Goal: Task Accomplishment & Management: Use online tool/utility

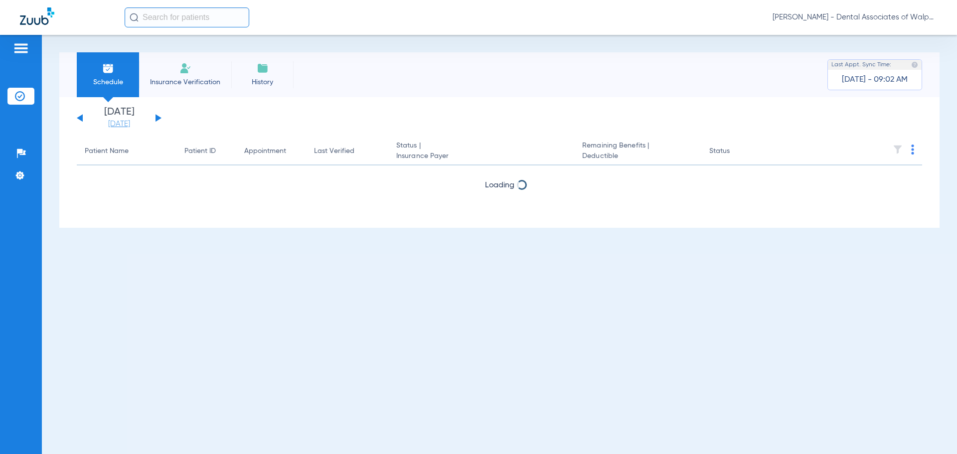
click at [128, 123] on link "[DATE]" at bounding box center [119, 124] width 60 height 10
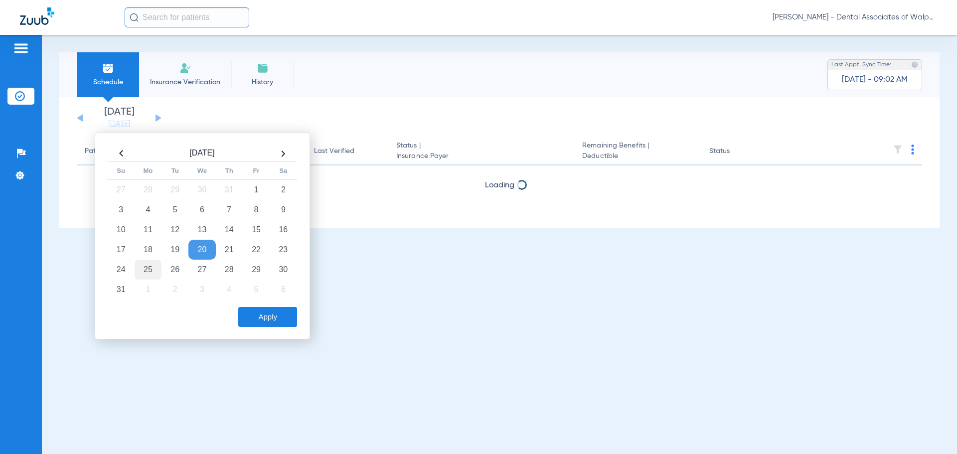
click at [145, 270] on td "25" at bounding box center [148, 270] width 27 height 20
click at [249, 314] on button "Apply" at bounding box center [267, 317] width 59 height 20
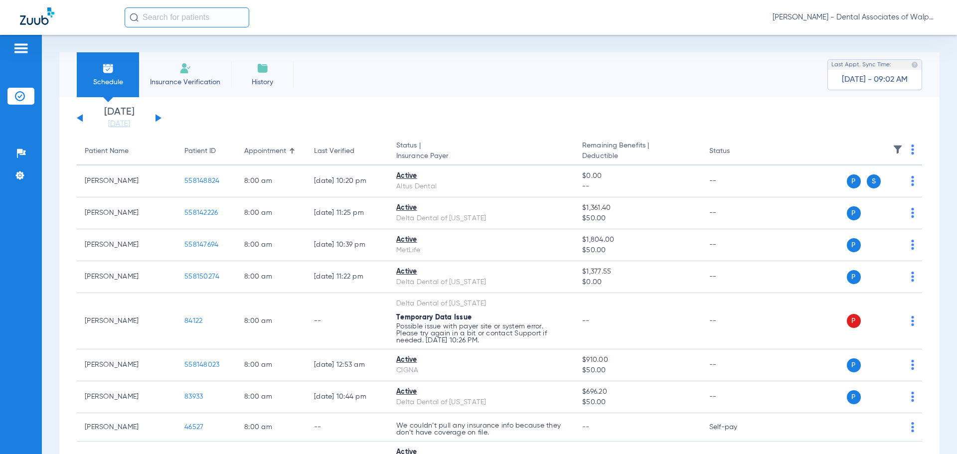
click at [184, 13] on input "text" at bounding box center [187, 17] width 125 height 20
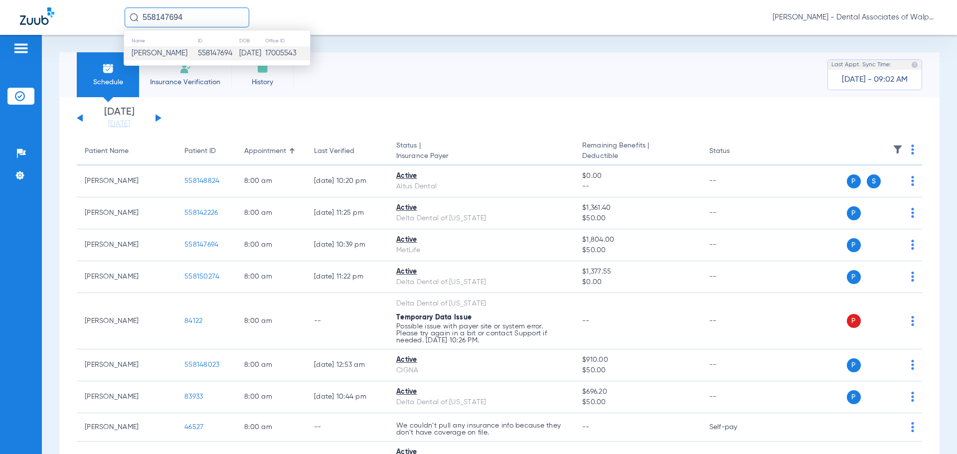
click at [212, 50] on td "558147694" at bounding box center [217, 53] width 41 height 14
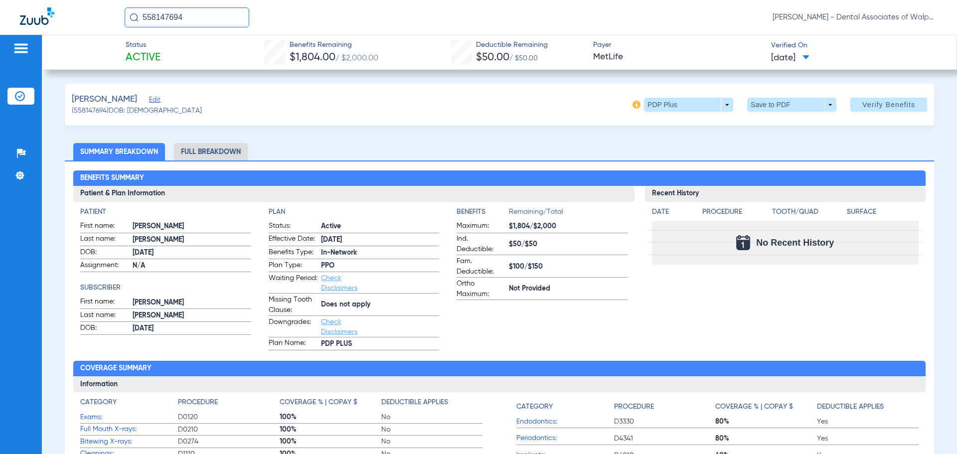
click at [202, 149] on li "Full Breakdown" at bounding box center [211, 151] width 74 height 17
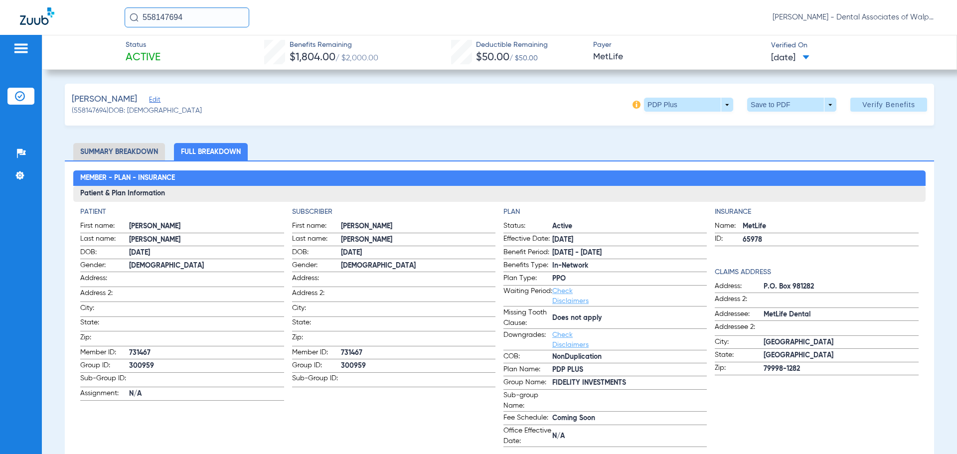
click at [151, 149] on li "Summary Breakdown" at bounding box center [119, 151] width 92 height 17
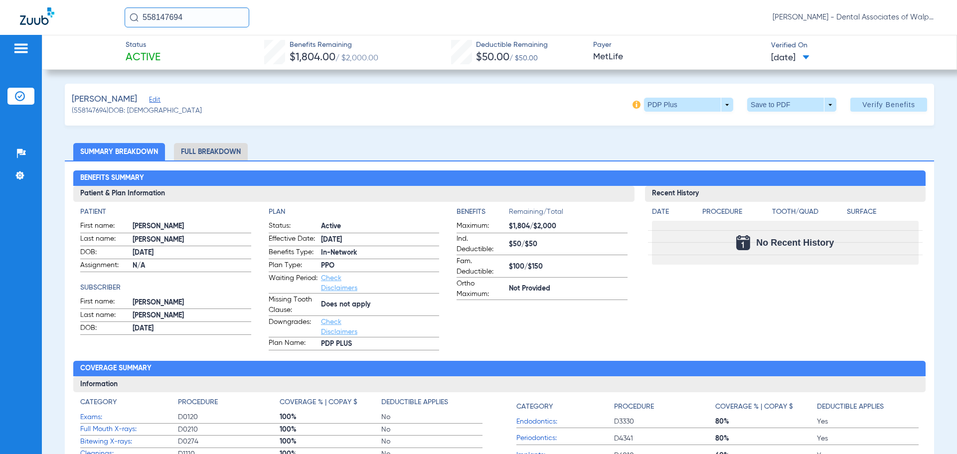
drag, startPoint x: 184, startPoint y: 18, endPoint x: 53, endPoint y: -1, distance: 132.5
click at [53, 0] on html "558147694 [PERSON_NAME] - Dental Associates of Walpole Patients Insurance Verif…" at bounding box center [478, 227] width 957 height 454
click at [135, 18] on img at bounding box center [134, 17] width 9 height 9
click at [151, 54] on span "[PERSON_NAME]" at bounding box center [160, 52] width 56 height 7
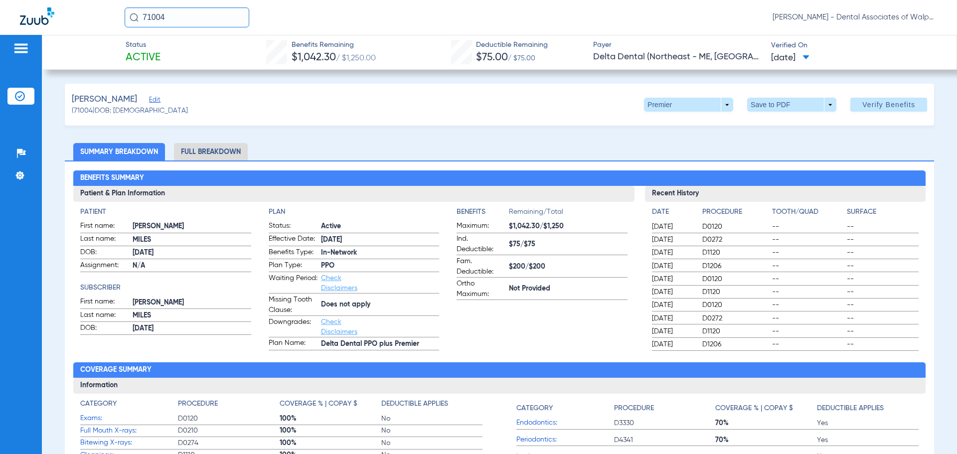
click at [206, 149] on li "Full Breakdown" at bounding box center [211, 151] width 74 height 17
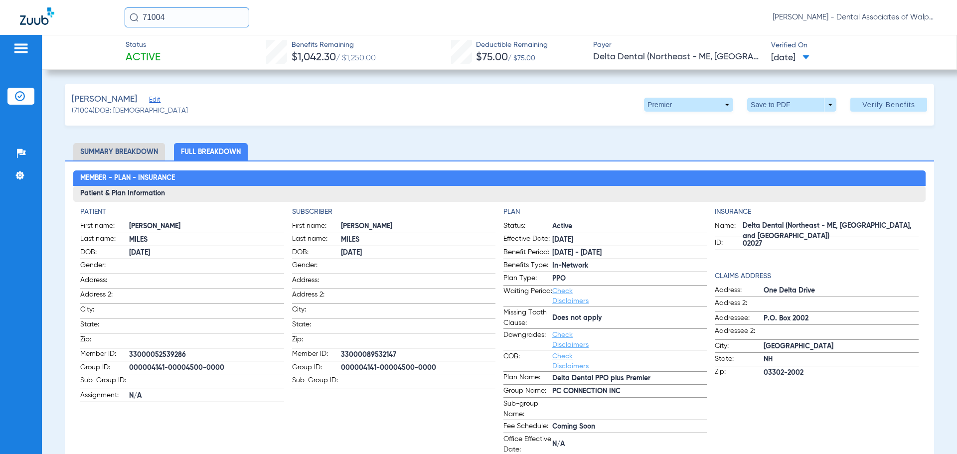
drag, startPoint x: 144, startPoint y: 11, endPoint x: 95, endPoint y: 3, distance: 49.4
click at [103, 5] on div "71004 [PERSON_NAME] - Dental Associates of Walpole" at bounding box center [478, 17] width 957 height 35
click at [132, 16] on img at bounding box center [134, 17] width 9 height 9
click at [155, 53] on span "[PERSON_NAME]" at bounding box center [160, 52] width 56 height 7
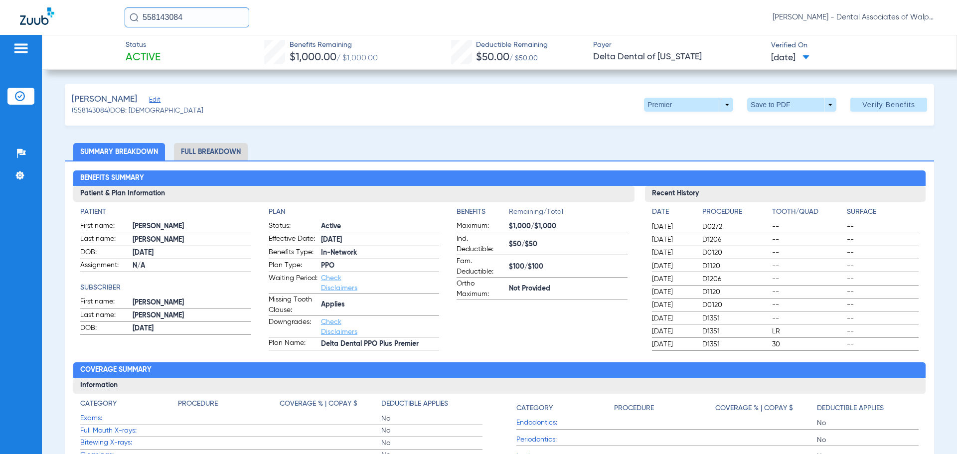
click at [202, 144] on li "Full Breakdown" at bounding box center [211, 151] width 74 height 17
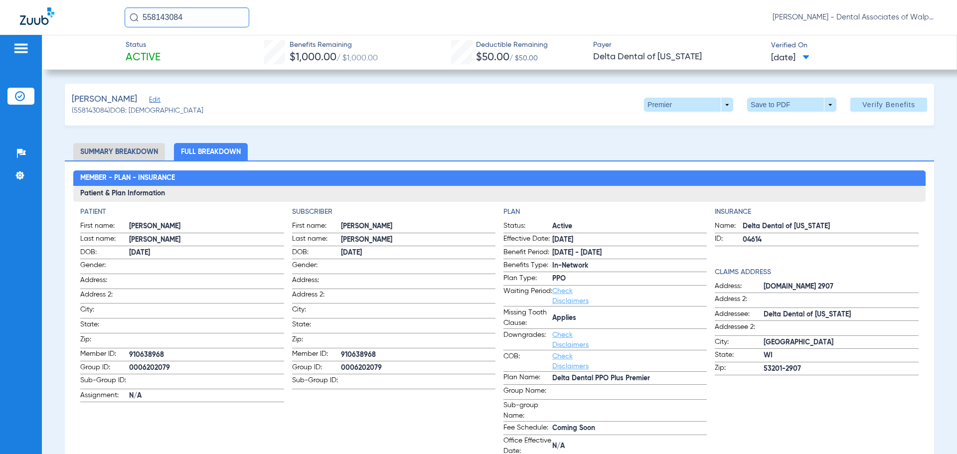
click at [153, 365] on span "0006202079" at bounding box center [206, 368] width 155 height 10
drag, startPoint x: 183, startPoint y: 8, endPoint x: 106, endPoint y: 3, distance: 77.9
click at [106, 3] on div "558143084 [PERSON_NAME] - Dental Associates of Walpole" at bounding box center [478, 17] width 957 height 35
click at [134, 18] on img at bounding box center [134, 17] width 9 height 9
click at [156, 52] on span "[PERSON_NAME]" at bounding box center [160, 52] width 56 height 7
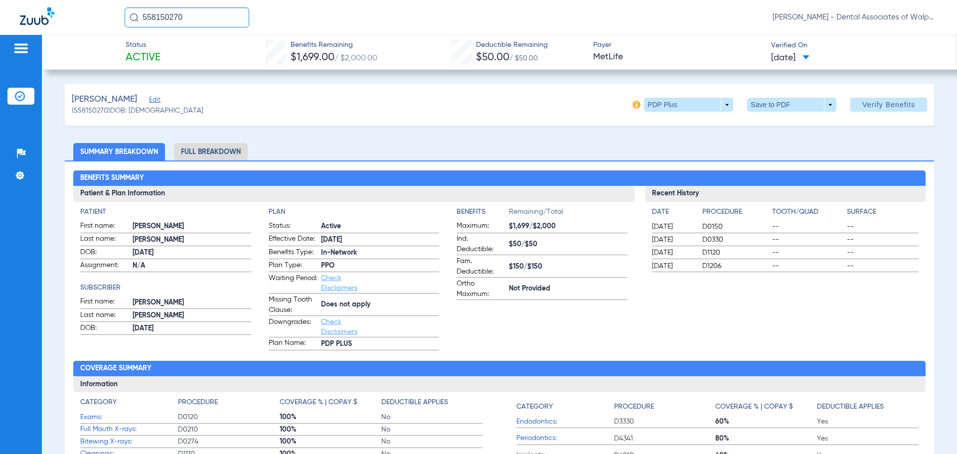
click at [235, 152] on li "Full Breakdown" at bounding box center [211, 151] width 74 height 17
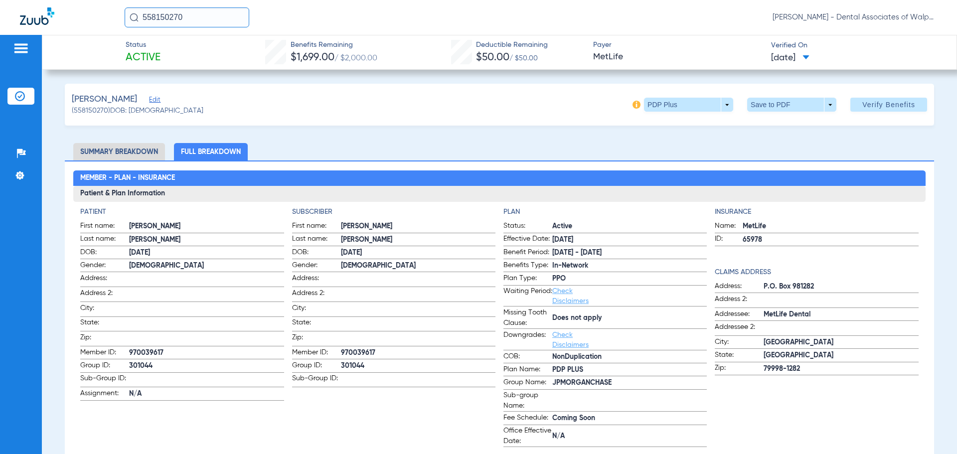
drag, startPoint x: 209, startPoint y: 23, endPoint x: 130, endPoint y: 15, distance: 80.1
click at [130, 15] on div "558150270" at bounding box center [187, 17] width 125 height 20
click at [170, 54] on span "[PERSON_NAME]-o" at bounding box center [164, 52] width 64 height 7
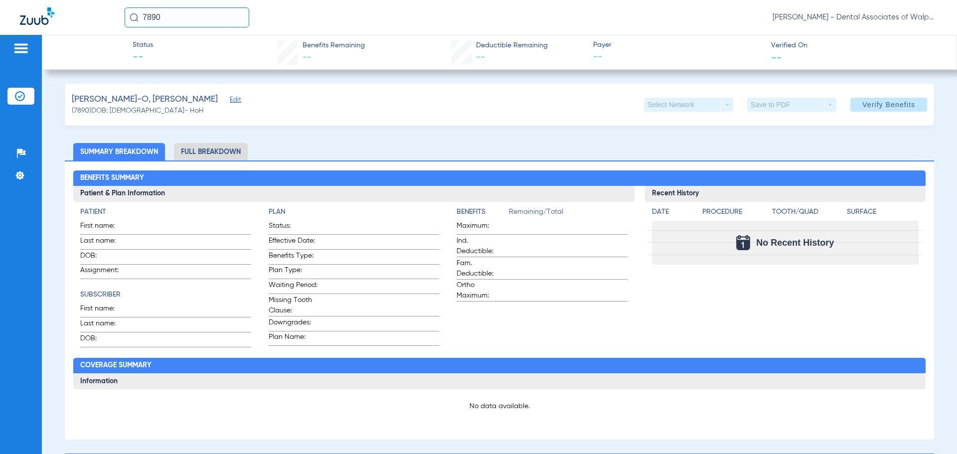
click at [177, 15] on input "7890" at bounding box center [187, 17] width 125 height 20
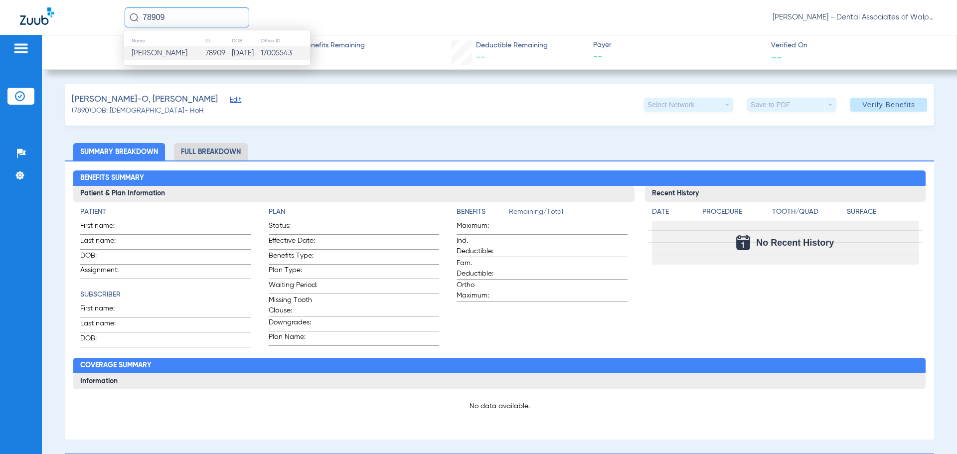
click at [162, 54] on span "[PERSON_NAME]" at bounding box center [160, 52] width 56 height 7
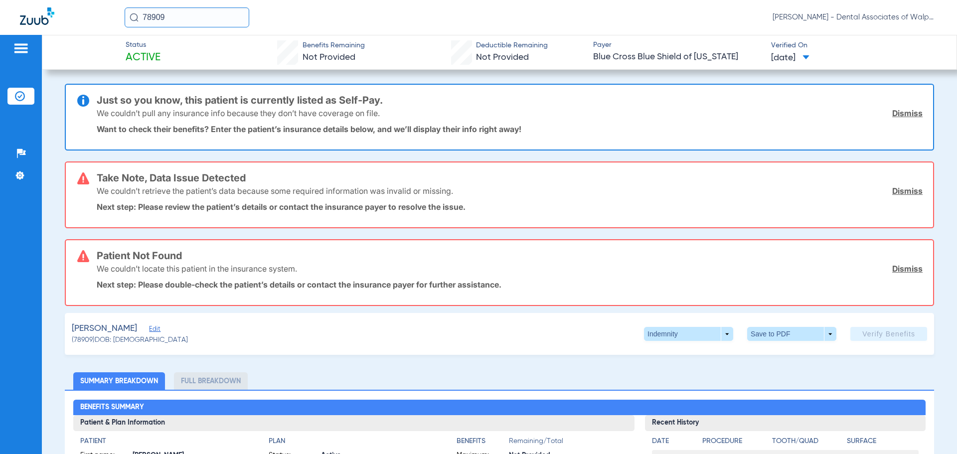
drag, startPoint x: 172, startPoint y: 20, endPoint x: 81, endPoint y: 18, distance: 91.7
click at [81, 18] on div "78909 [PERSON_NAME] - Dental Associates of Walpole" at bounding box center [478, 17] width 957 height 35
click at [134, 21] on img at bounding box center [134, 17] width 9 height 9
click at [157, 50] on span "[PERSON_NAME]" at bounding box center [160, 52] width 56 height 7
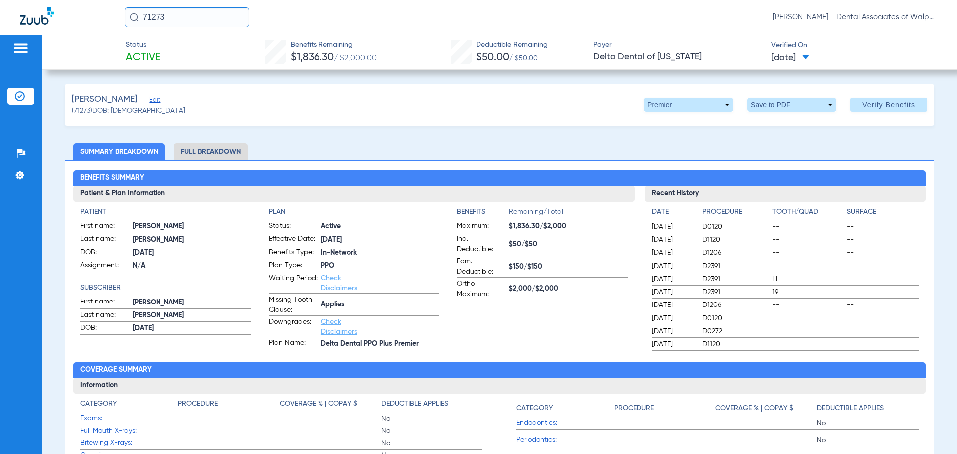
click at [189, 18] on input "71273" at bounding box center [187, 17] width 125 height 20
click at [197, 43] on th "ID" at bounding box center [217, 40] width 41 height 11
click at [173, 51] on td "[PERSON_NAME]" at bounding box center [160, 53] width 73 height 14
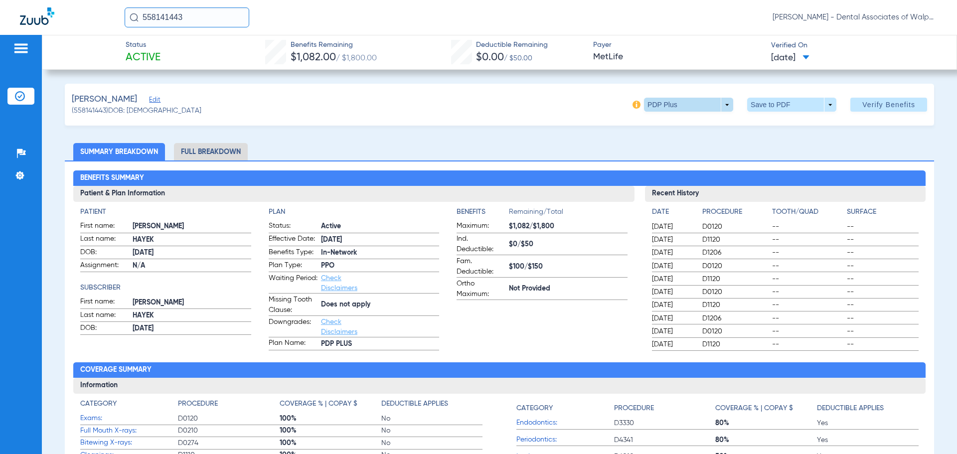
click at [718, 105] on span at bounding box center [688, 105] width 89 height 14
click at [529, 107] on div at bounding box center [478, 227] width 957 height 454
click at [204, 149] on li "Full Breakdown" at bounding box center [211, 151] width 74 height 17
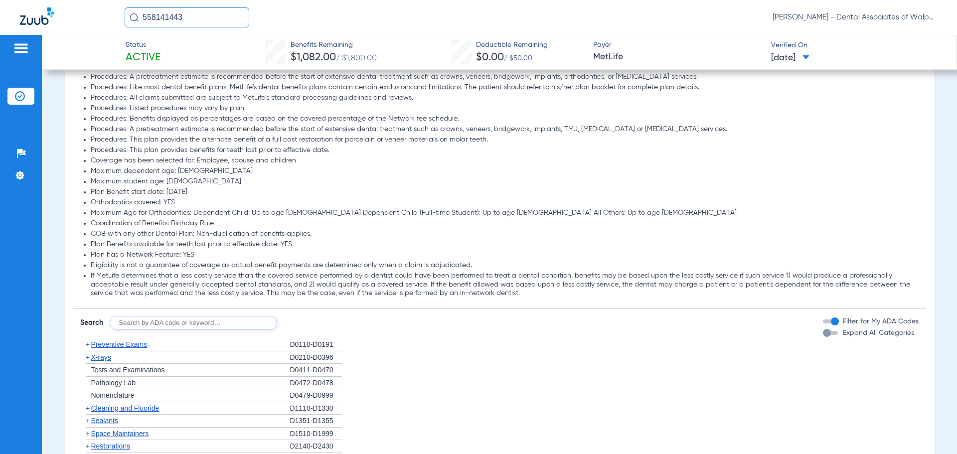
scroll to position [1146, 0]
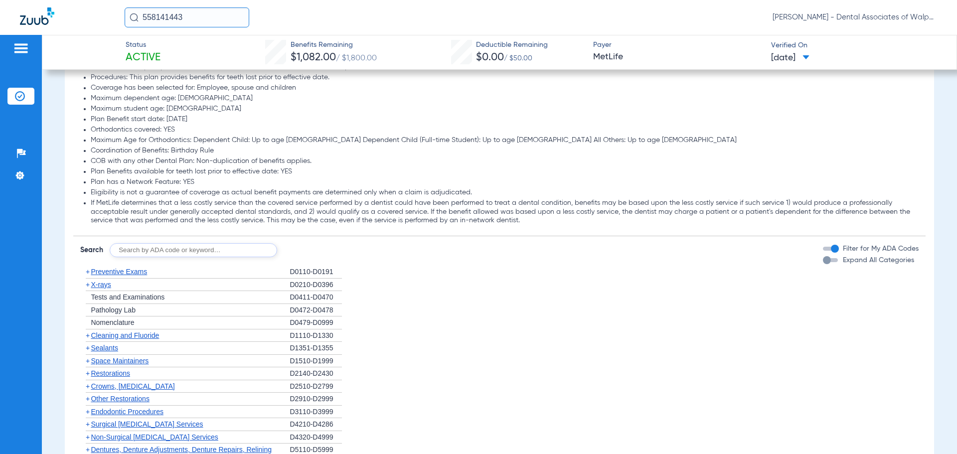
click at [106, 337] on span "Cleaning and Fluoride" at bounding box center [125, 335] width 68 height 8
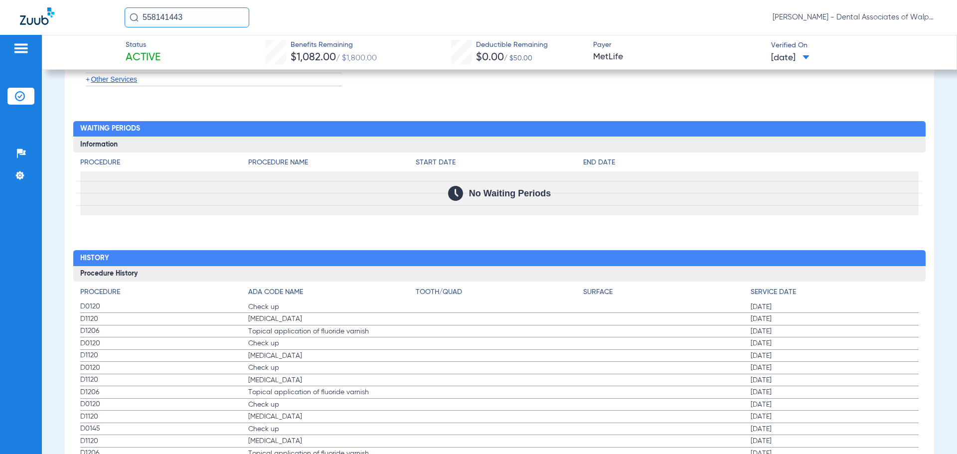
scroll to position [1744, 0]
drag, startPoint x: 211, startPoint y: 19, endPoint x: 85, endPoint y: 10, distance: 126.4
click at [85, 10] on div "558141443 [PERSON_NAME] - Dental Associates of Walpole" at bounding box center [478, 17] width 957 height 35
click at [135, 14] on img at bounding box center [134, 17] width 9 height 9
click at [160, 53] on span "[PERSON_NAME]" at bounding box center [160, 52] width 56 height 7
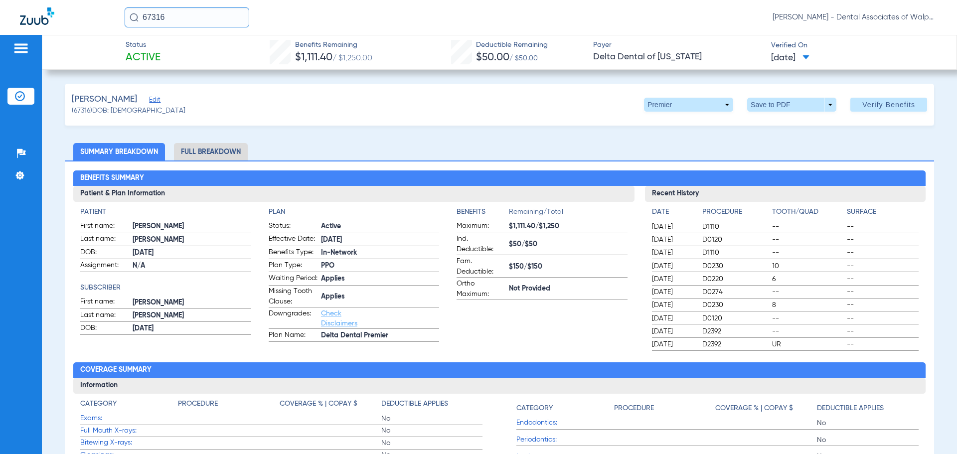
click at [206, 150] on li "Full Breakdown" at bounding box center [211, 151] width 74 height 17
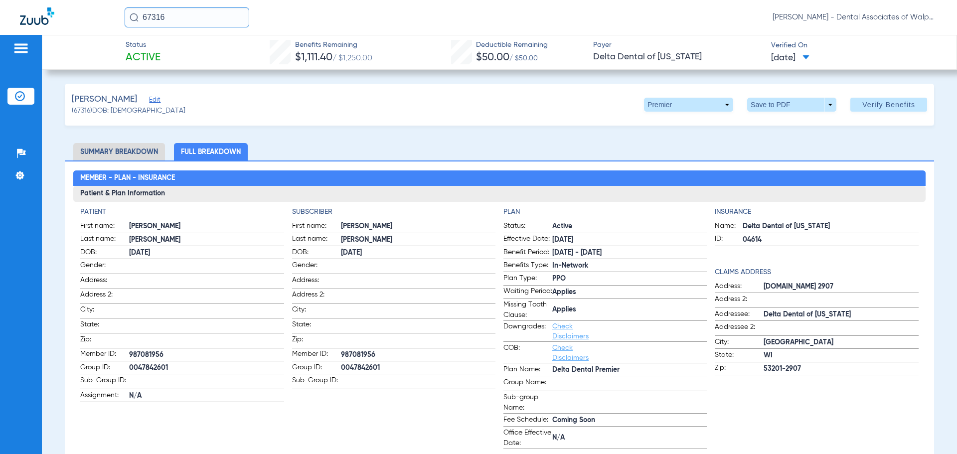
drag, startPoint x: 161, startPoint y: 24, endPoint x: 133, endPoint y: 20, distance: 29.1
click at [133, 20] on div "67316" at bounding box center [187, 17] width 125 height 20
click at [149, 48] on td "[PERSON_NAME]" at bounding box center [165, 53] width 82 height 14
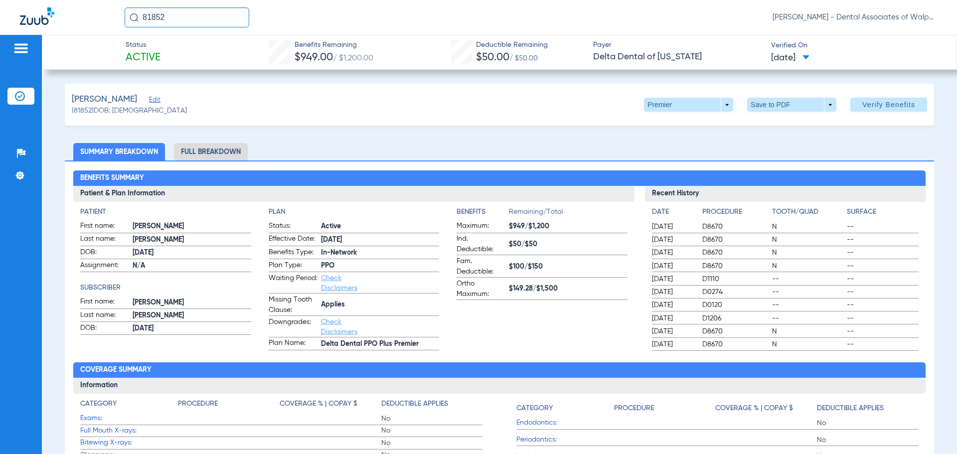
drag, startPoint x: 192, startPoint y: 16, endPoint x: 0, endPoint y: 12, distance: 192.4
click at [0, 12] on div "81852 [PERSON_NAME] - Dental Associates of Walpole" at bounding box center [478, 17] width 957 height 35
click at [134, 19] on img at bounding box center [134, 17] width 9 height 9
click at [154, 60] on td "[PERSON_NAME]" at bounding box center [165, 53] width 82 height 14
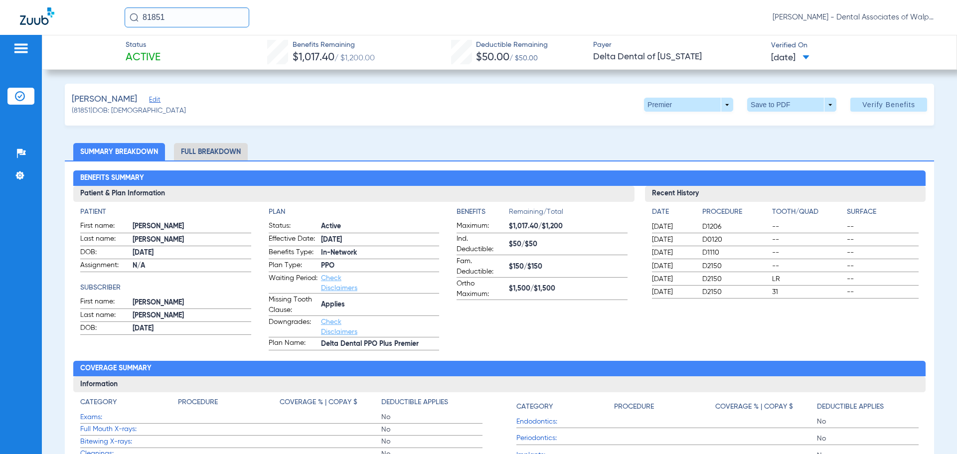
drag, startPoint x: 179, startPoint y: 17, endPoint x: 81, endPoint y: 4, distance: 99.6
click at [81, 4] on div "81851 [PERSON_NAME] - Dental Associates of Walpole" at bounding box center [478, 17] width 957 height 35
type input "78107"
click at [132, 17] on img at bounding box center [134, 17] width 9 height 9
click at [155, 53] on span "[PERSON_NAME]" at bounding box center [160, 52] width 56 height 7
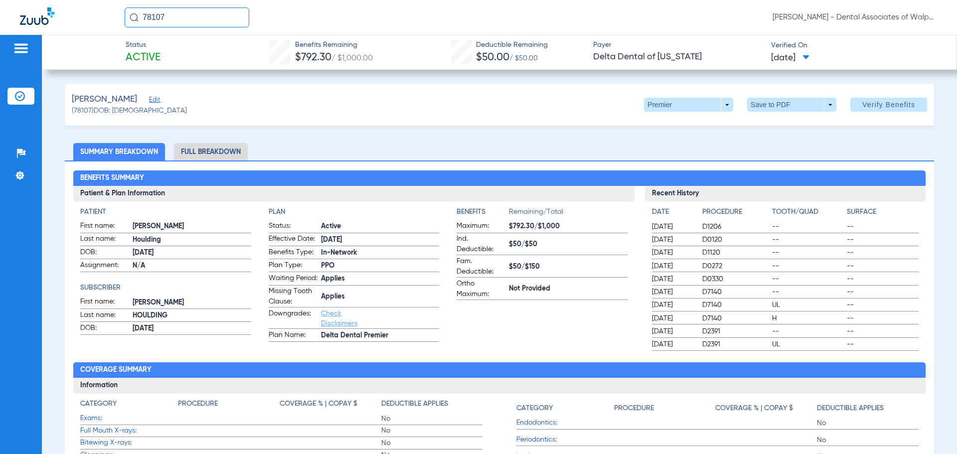
click at [178, 155] on li "Full Breakdown" at bounding box center [211, 151] width 74 height 17
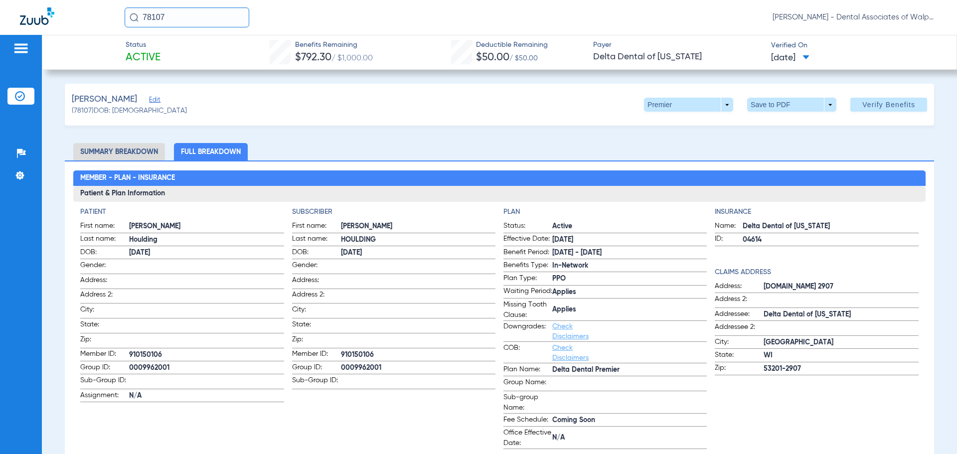
drag, startPoint x: 174, startPoint y: 18, endPoint x: 145, endPoint y: 17, distance: 28.9
click at [145, 17] on input "78107" at bounding box center [187, 17] width 125 height 20
click at [184, 17] on input "text" at bounding box center [187, 17] width 125 height 20
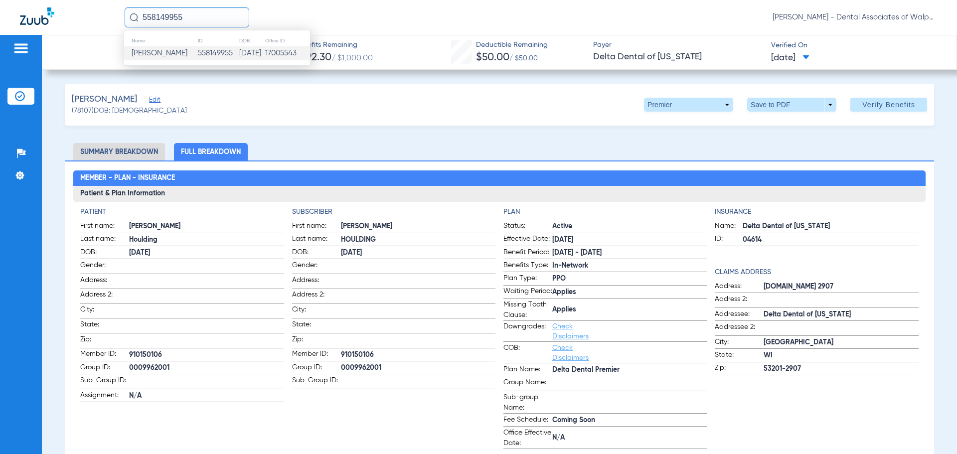
type input "558149955"
click at [197, 52] on td "558149955" at bounding box center [217, 53] width 41 height 14
